Goal: Obtain resource: Download file/media

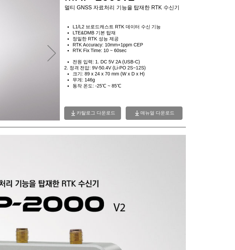
scroll to position [65, 141]
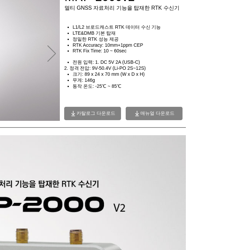
click at [95, 116] on span "카탈로그 다운로드" at bounding box center [95, 113] width 39 height 6
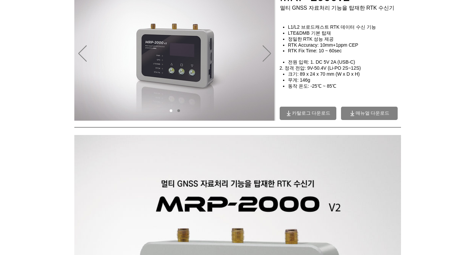
scroll to position [0, 0]
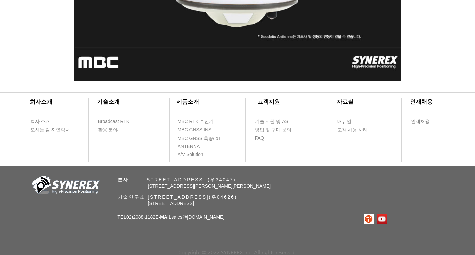
scroll to position [2378, 0]
click at [342, 118] on span "매뉴얼" at bounding box center [345, 121] width 14 height 7
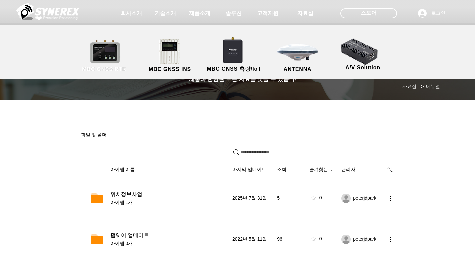
click at [113, 58] on link "MBC GNSS RTK" at bounding box center [104, 55] width 60 height 35
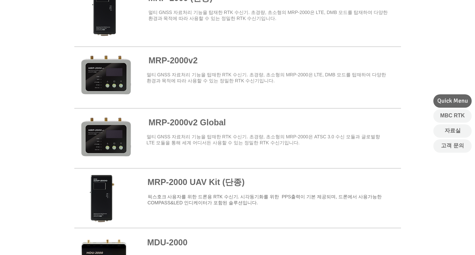
scroll to position [545, 0]
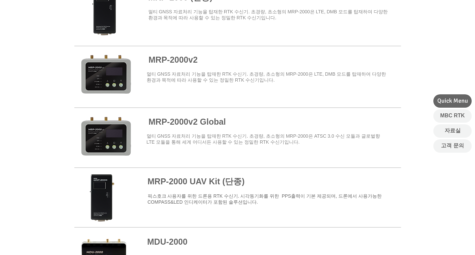
click at [186, 59] on span at bounding box center [237, 76] width 327 height 58
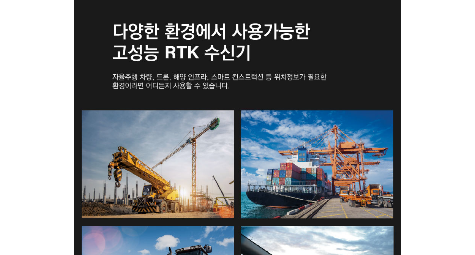
scroll to position [1045, 0]
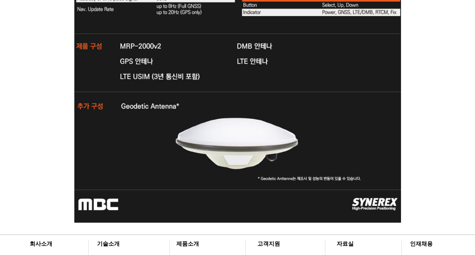
scroll to position [2378, 0]
